Goal: Task Accomplishment & Management: Manage account settings

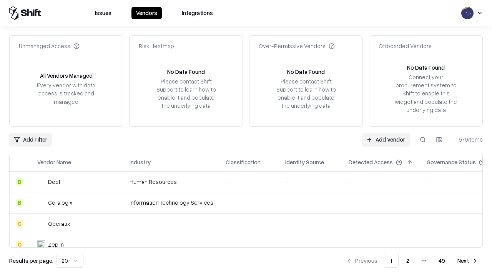
click at [386, 139] on link "Add Vendor" at bounding box center [386, 140] width 48 height 14
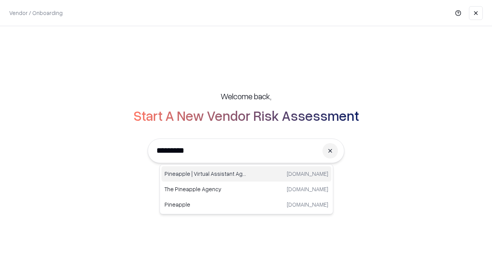
click at [247, 174] on div "Pineapple | Virtual Assistant Agency [DOMAIN_NAME]" at bounding box center [247, 173] width 170 height 15
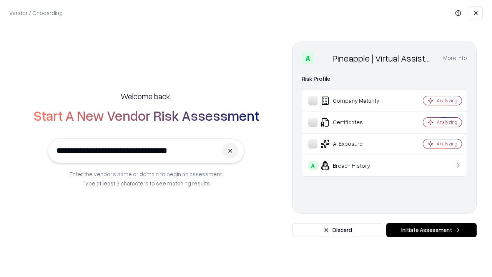
type input "**********"
click at [431, 230] on button "Initiate Assessment" at bounding box center [432, 230] width 90 height 14
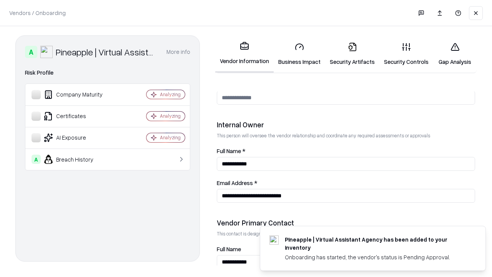
scroll to position [398, 0]
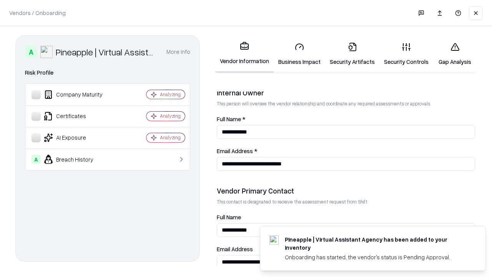
click at [300, 54] on link "Business Impact" at bounding box center [300, 54] width 52 height 36
click at [352, 54] on link "Security Artifacts" at bounding box center [352, 54] width 54 height 36
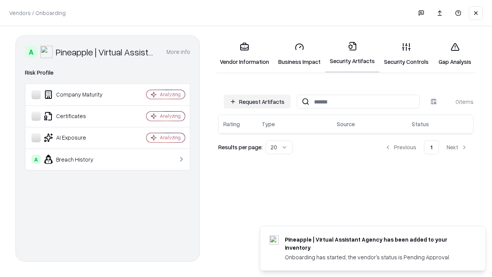
click at [257, 102] on button "Request Artifacts" at bounding box center [257, 102] width 67 height 14
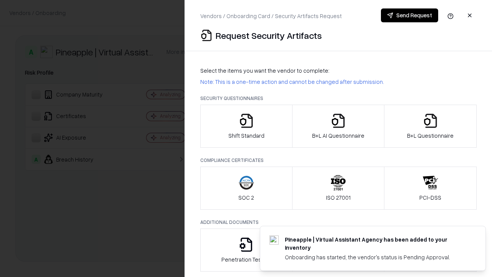
click at [246, 126] on icon "button" at bounding box center [246, 120] width 15 height 15
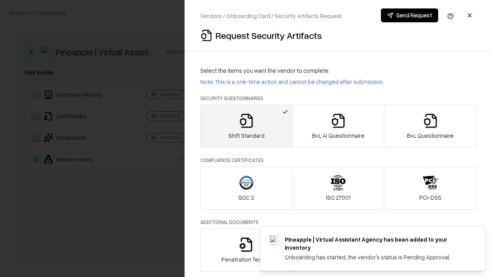
click at [410, 15] on button "Send Request" at bounding box center [409, 15] width 57 height 14
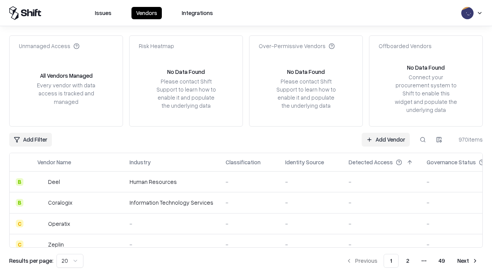
click at [423, 139] on button at bounding box center [423, 140] width 14 height 14
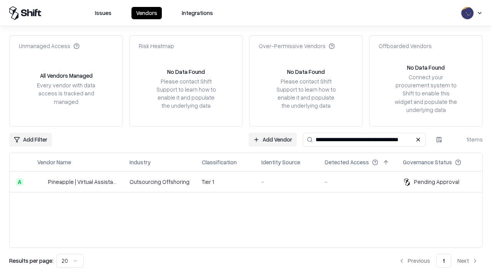
type input "**********"
click at [251, 182] on td "Tier 1" at bounding box center [226, 182] width 60 height 21
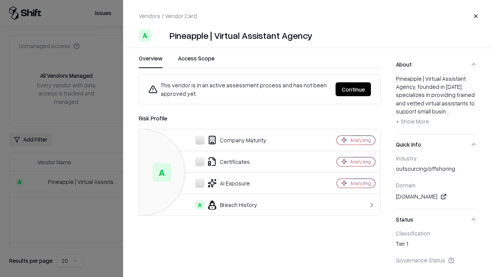
click at [353, 89] on button "Continue" at bounding box center [353, 89] width 35 height 14
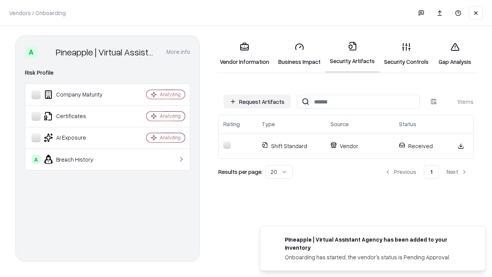
click at [406, 54] on link "Security Controls" at bounding box center [407, 54] width 54 height 36
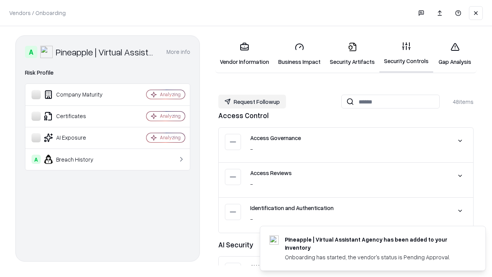
click at [252, 102] on button "Request Followup" at bounding box center [252, 102] width 68 height 14
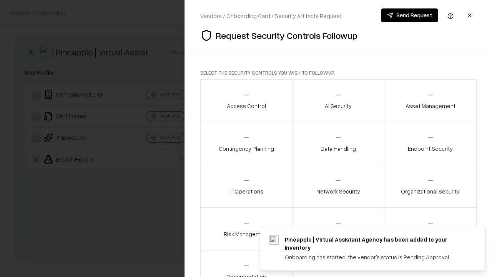
click at [246, 101] on div "Access Control" at bounding box center [246, 100] width 39 height 19
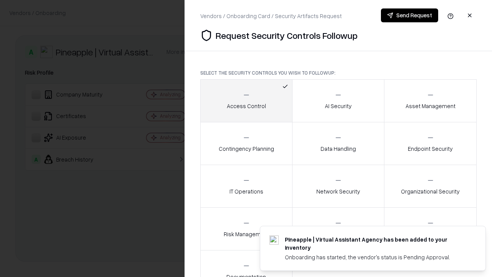
click at [410, 15] on button "Send Request" at bounding box center [409, 15] width 57 height 14
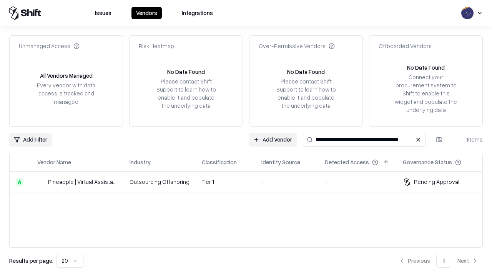
type input "**********"
click at [319, 192] on td "-" at bounding box center [358, 182] width 78 height 21
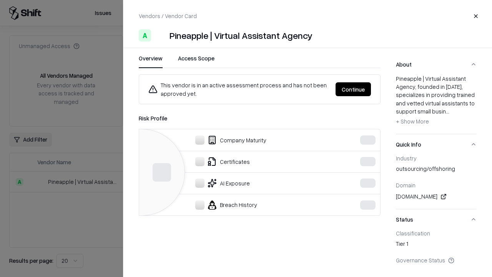
scroll to position [0, 83]
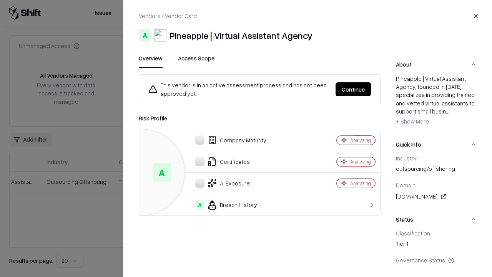
click at [353, 89] on button "Continue" at bounding box center [353, 89] width 35 height 14
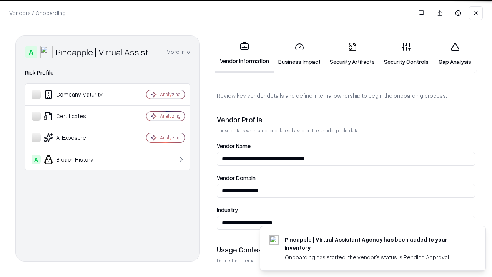
click at [455, 54] on link "Gap Analysis" at bounding box center [454, 54] width 43 height 36
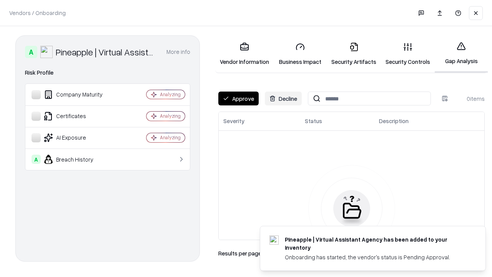
click at [238, 98] on button "Approve" at bounding box center [238, 99] width 40 height 14
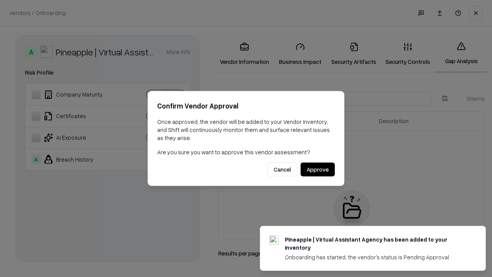
click at [318, 169] on button "Approve" at bounding box center [318, 170] width 34 height 14
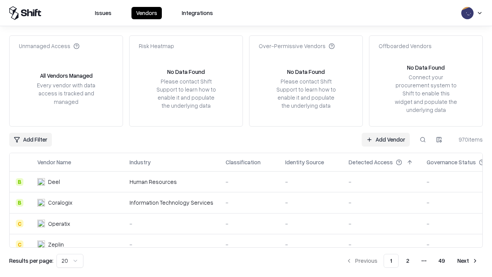
type input "**********"
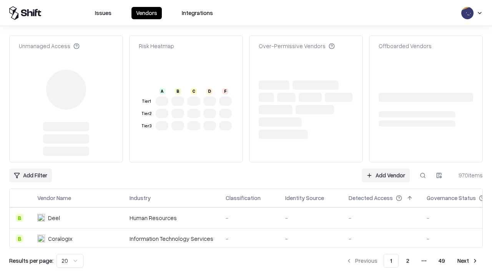
click at [386, 168] on link "Add Vendor" at bounding box center [386, 175] width 48 height 14
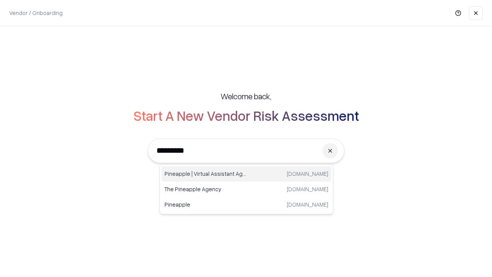
click at [247, 174] on div "Pineapple | Virtual Assistant Agency [DOMAIN_NAME]" at bounding box center [247, 173] width 170 height 15
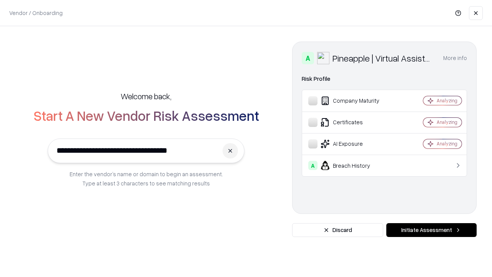
type input "**********"
click at [431, 230] on button "Initiate Assessment" at bounding box center [432, 230] width 90 height 14
